Goal: Check status: Check status

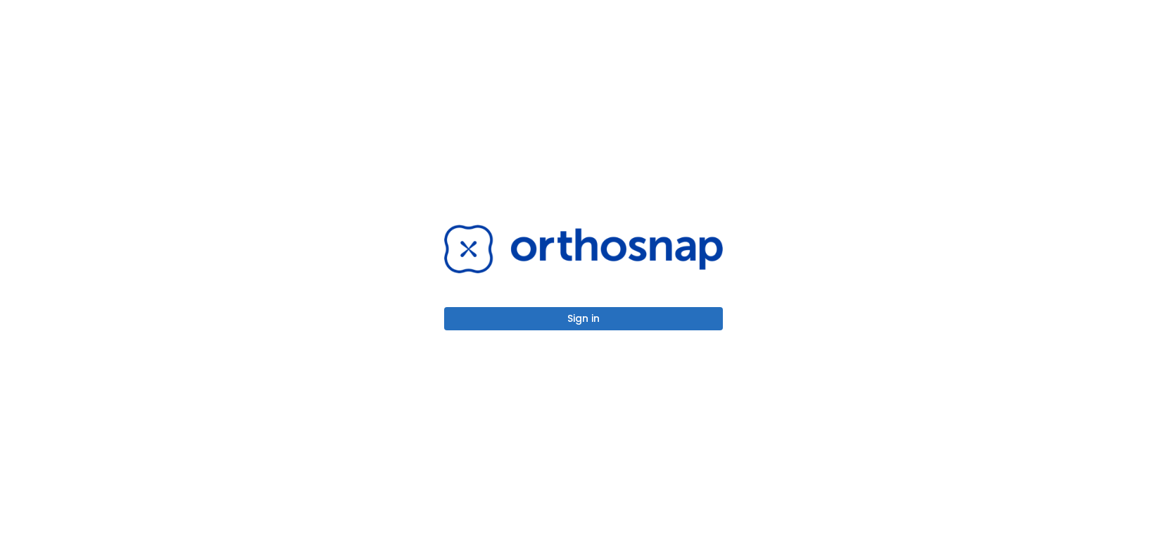
click at [569, 314] on button "Sign in" at bounding box center [583, 318] width 279 height 23
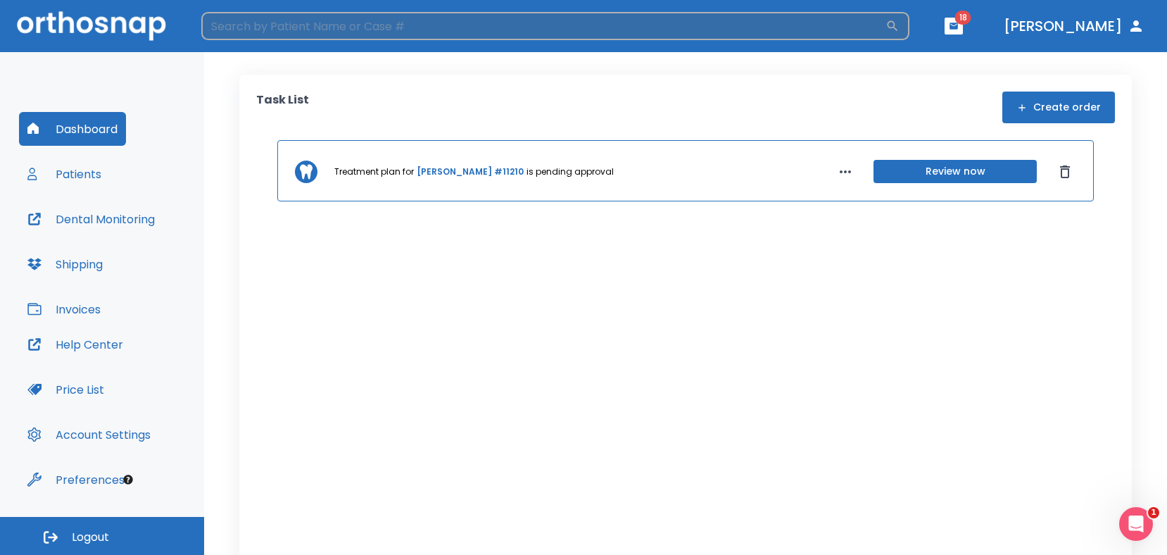
click at [410, 33] on input "search" at bounding box center [543, 26] width 684 height 28
type input "[PERSON_NAME]"
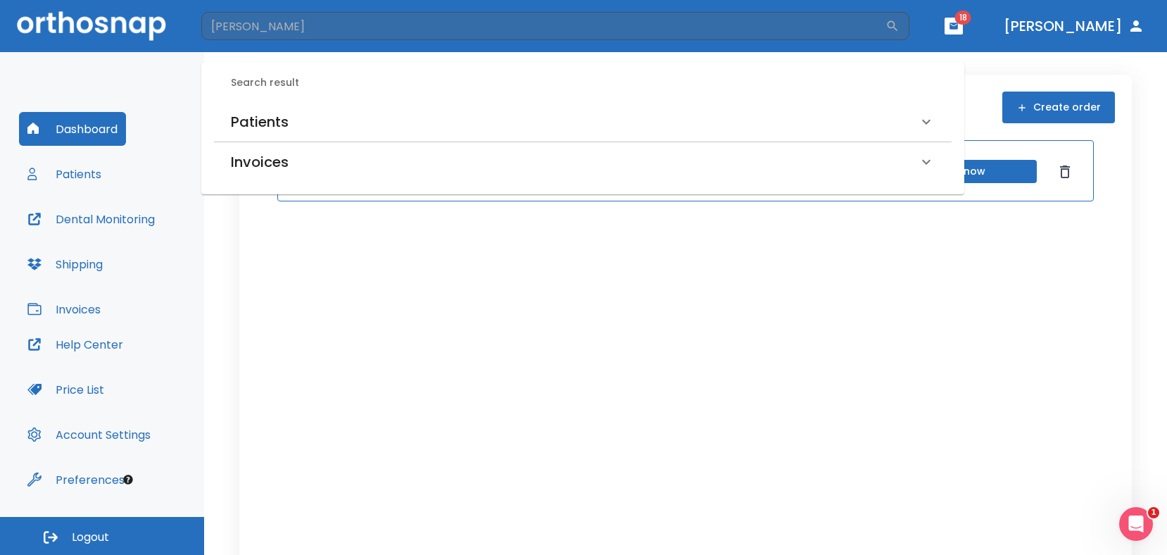
click at [261, 119] on h6 "Patients" at bounding box center [260, 122] width 58 height 23
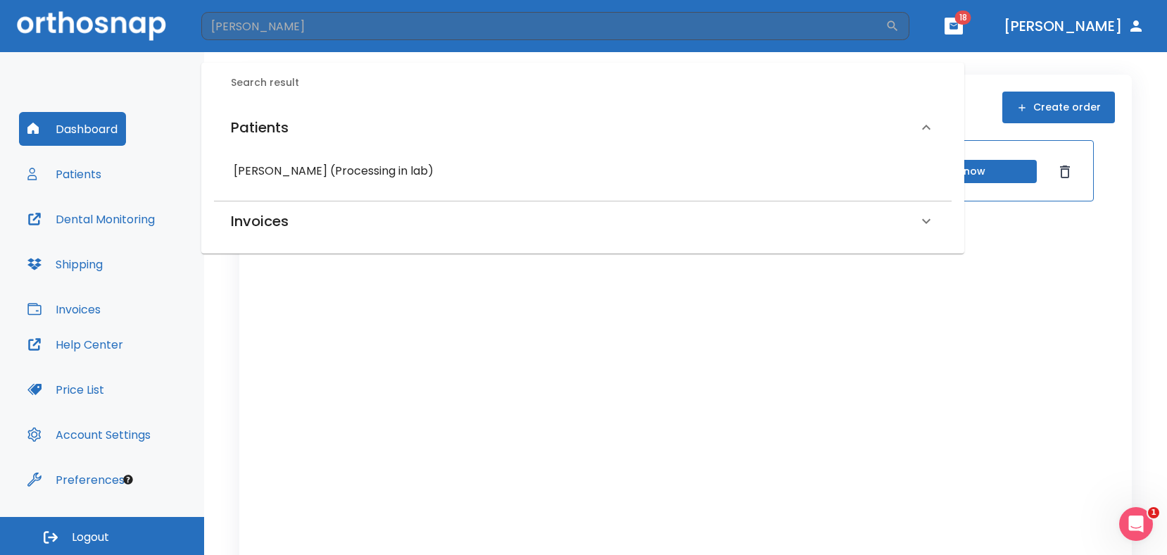
click at [385, 170] on h6 "[PERSON_NAME] (Processing in lab)" at bounding box center [583, 171] width 698 height 20
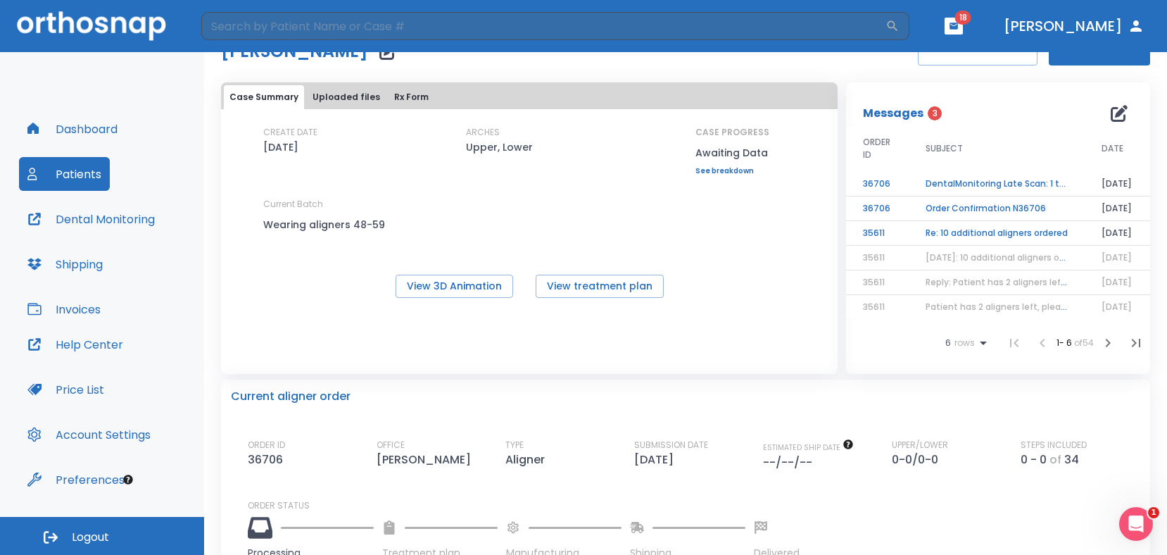
scroll to position [48, 0]
click at [459, 285] on button "View 3D Animation" at bounding box center [455, 285] width 118 height 23
click at [607, 282] on button "View treatment plan" at bounding box center [600, 285] width 128 height 23
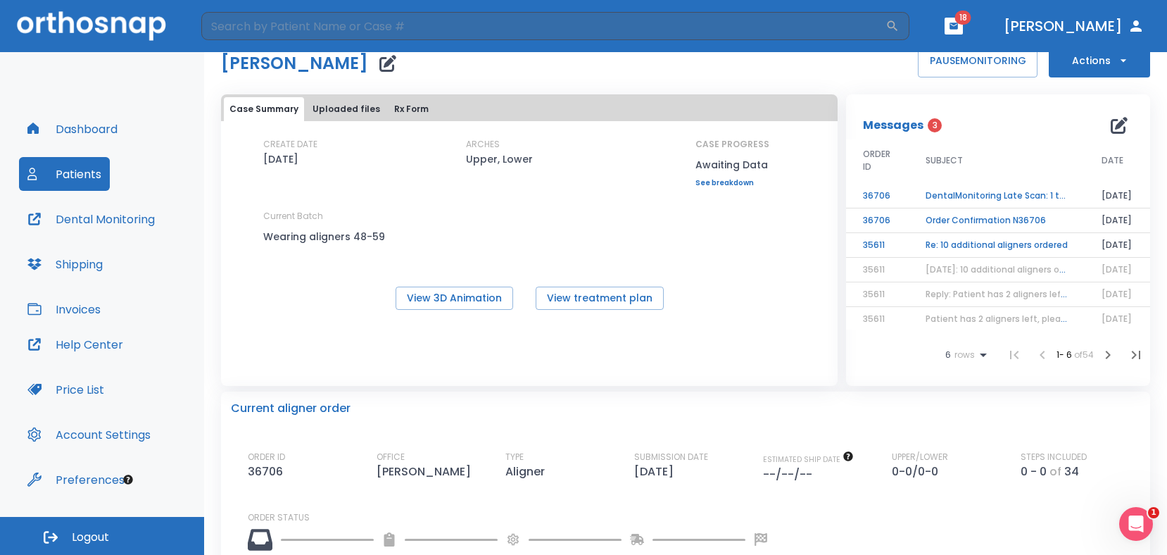
scroll to position [0, 0]
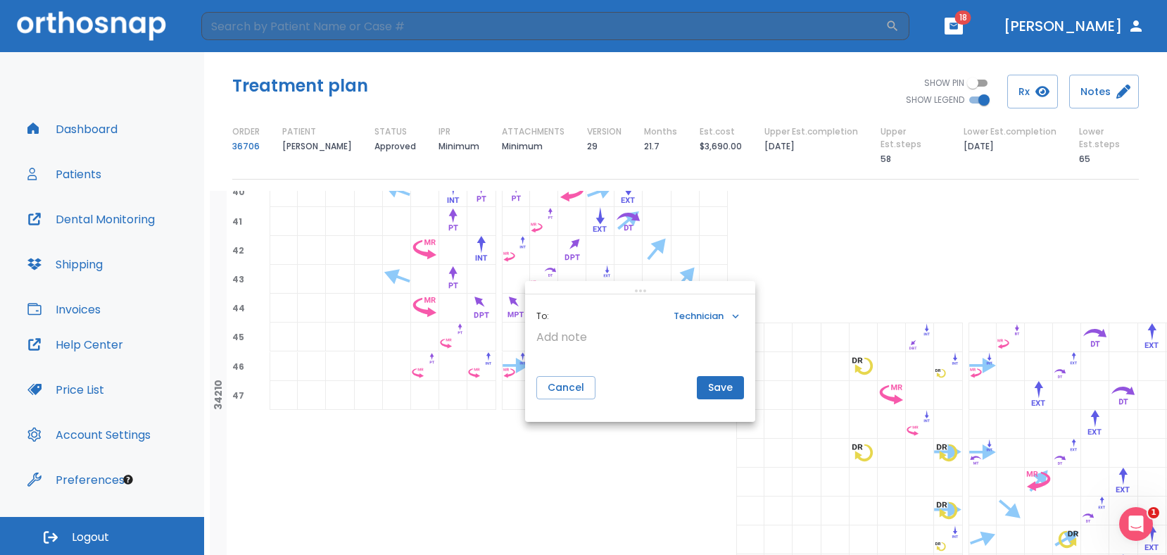
scroll to position [2029, 0]
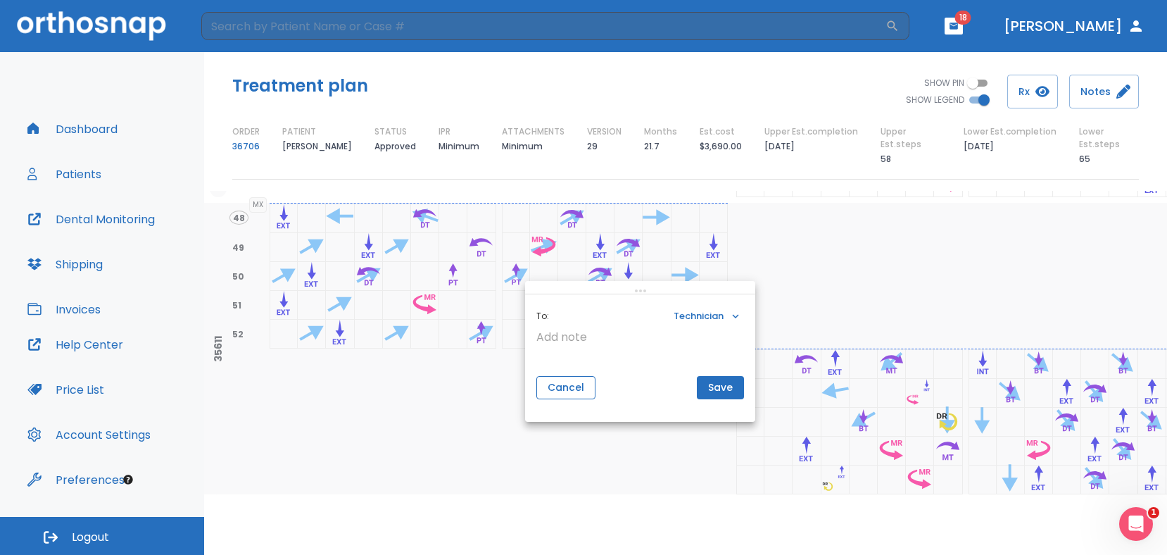
click at [580, 389] on button "Cancel" at bounding box center [566, 387] width 59 height 23
